Goal: Navigation & Orientation: Browse casually

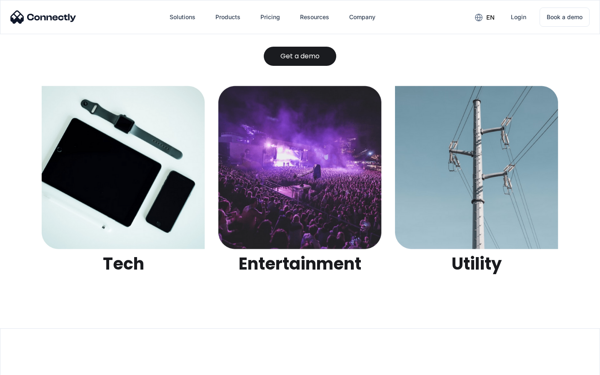
scroll to position [2629, 0]
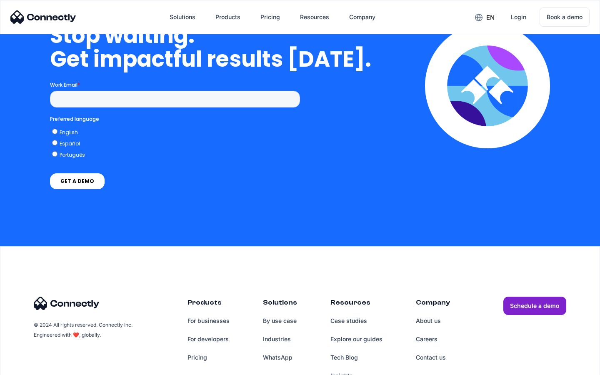
scroll to position [2114, 0]
